Goal: Task Accomplishment & Management: Use online tool/utility

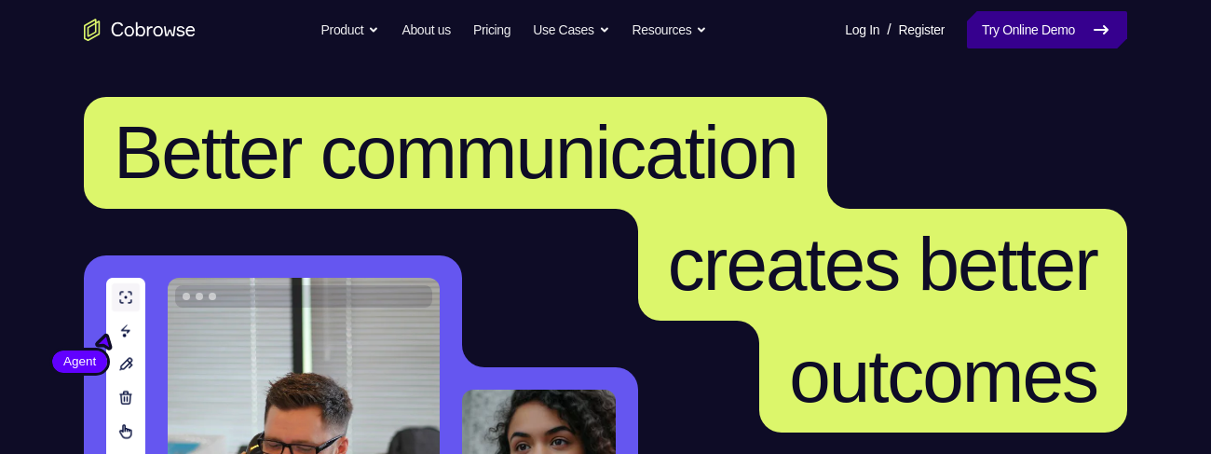
click at [1006, 40] on link "Try Online Demo" at bounding box center [1047, 29] width 160 height 37
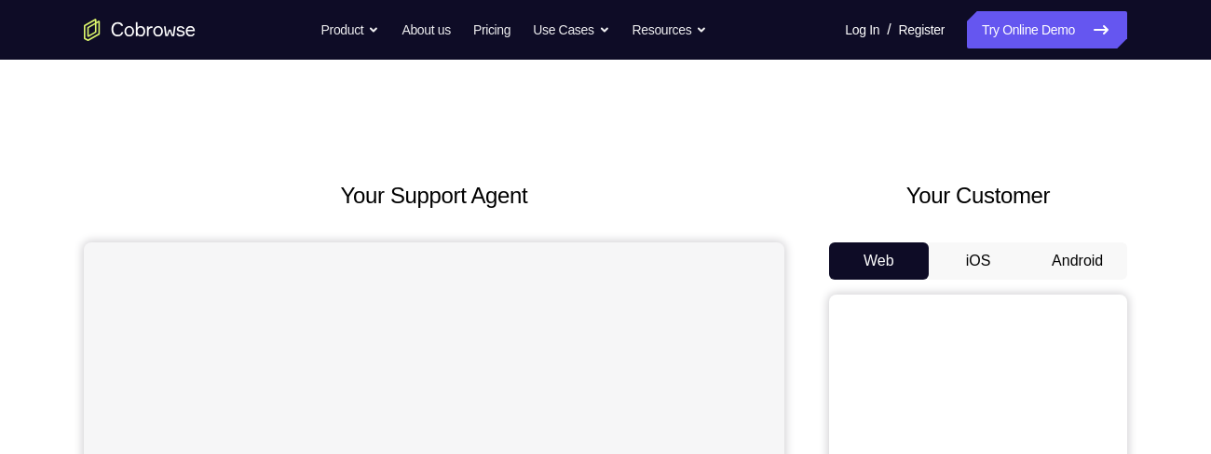
click at [1069, 260] on button "Android" at bounding box center [1078, 260] width 100 height 37
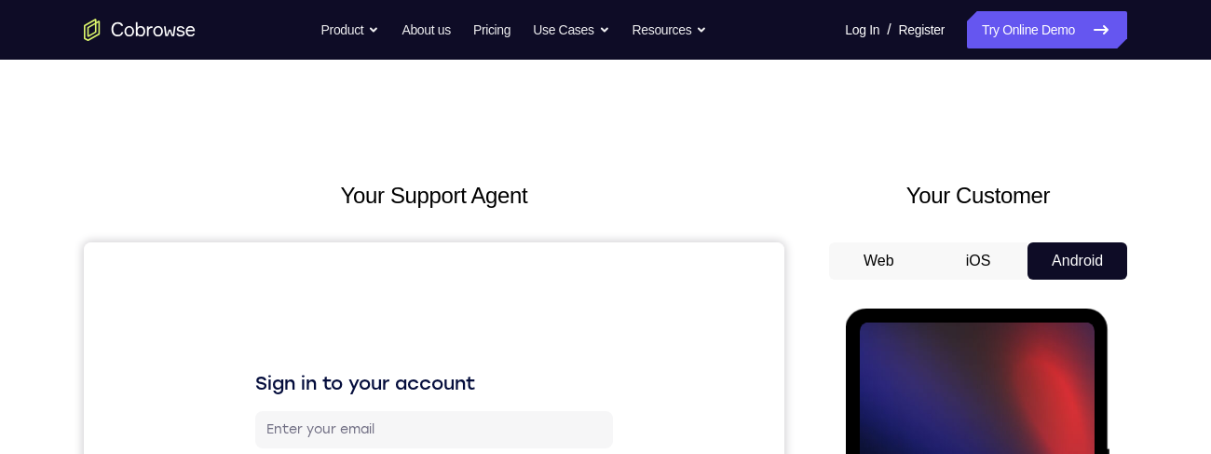
click at [878, 255] on button "Web" at bounding box center [879, 260] width 100 height 37
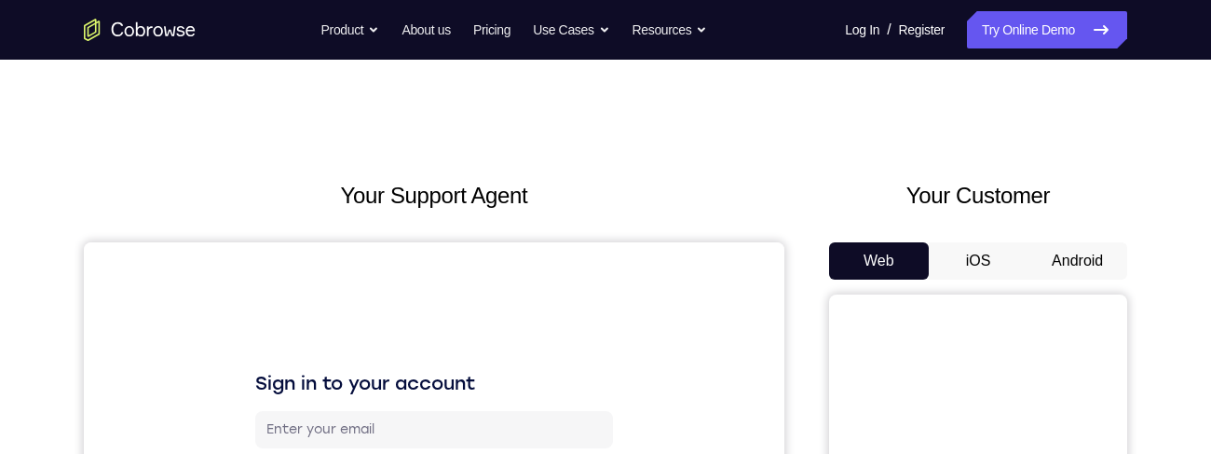
click at [950, 252] on button "iOS" at bounding box center [979, 260] width 100 height 37
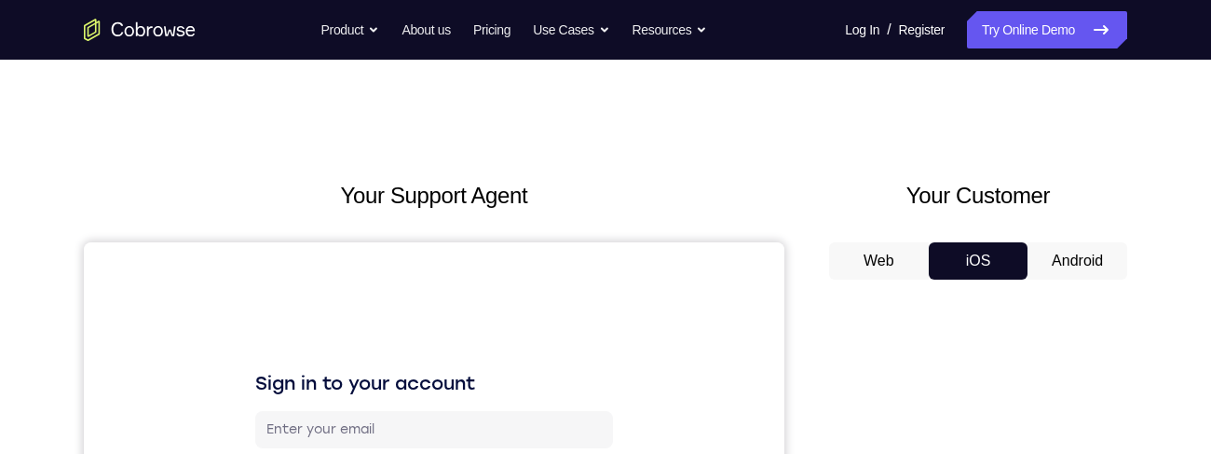
click at [1055, 255] on button "Android" at bounding box center [1078, 260] width 100 height 37
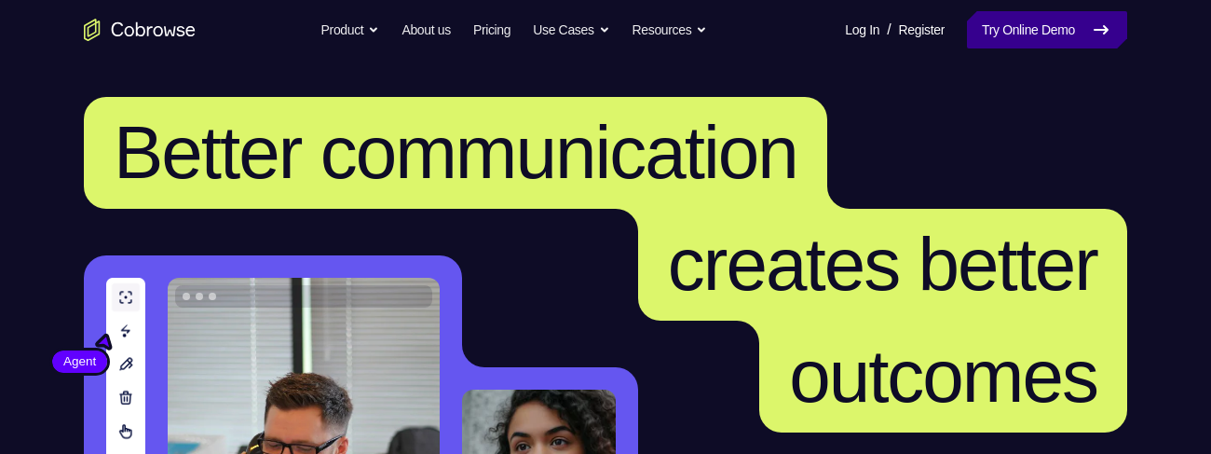
click at [1009, 21] on link "Try Online Demo" at bounding box center [1047, 29] width 160 height 37
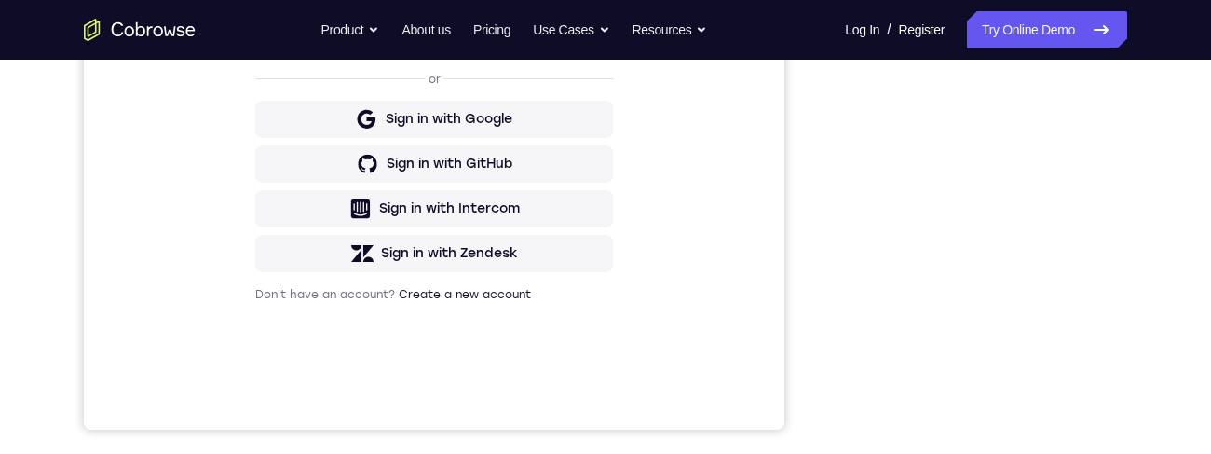
scroll to position [439, 0]
click at [89, 327] on div "Sign in to your account Sign in or Sign in with Google Sign in with GitHub Sign…" at bounding box center [434, 115] width 701 height 624
